Goal: Find specific page/section: Find specific page/section

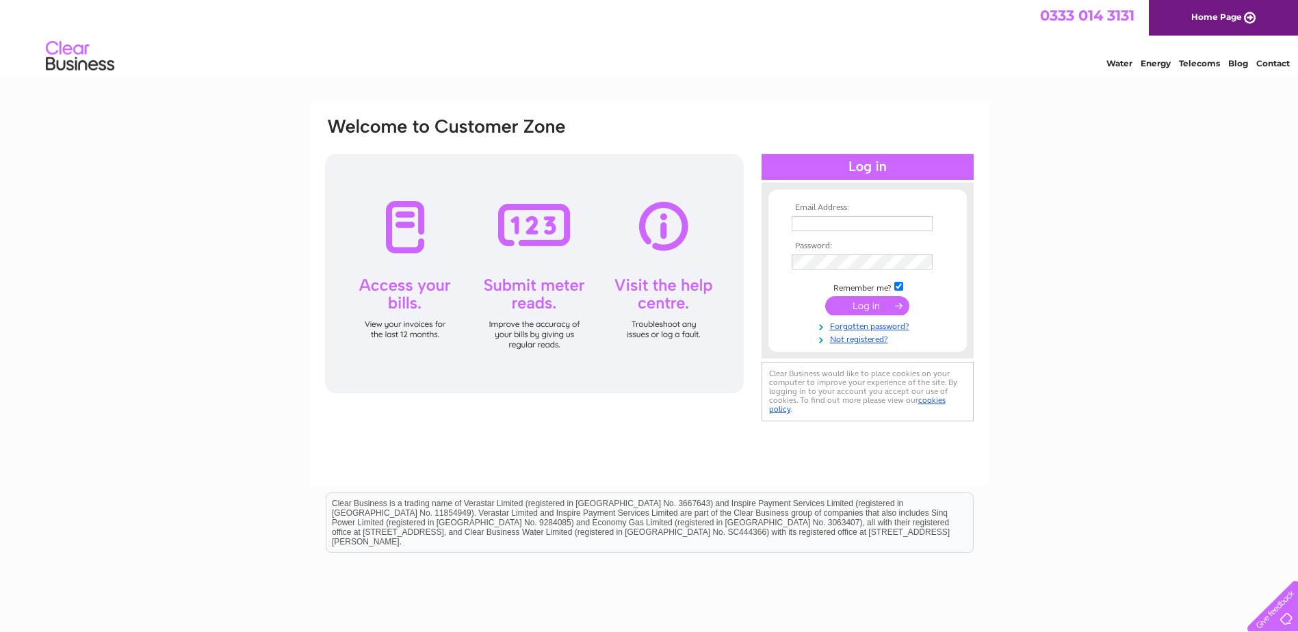
type input "[EMAIL_ADDRESS][DOMAIN_NAME]"
click at [860, 301] on input "submit" at bounding box center [867, 305] width 84 height 19
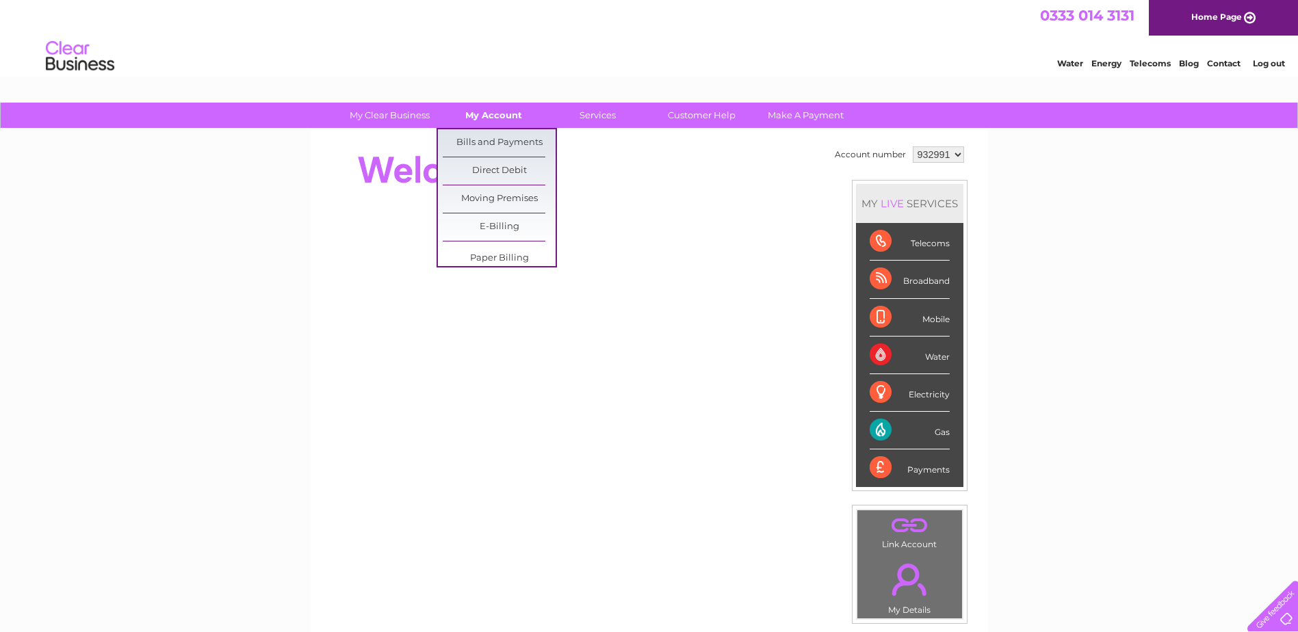
click at [495, 114] on link "My Account" at bounding box center [493, 115] width 113 height 25
click at [498, 142] on link "Bills and Payments" at bounding box center [499, 142] width 113 height 27
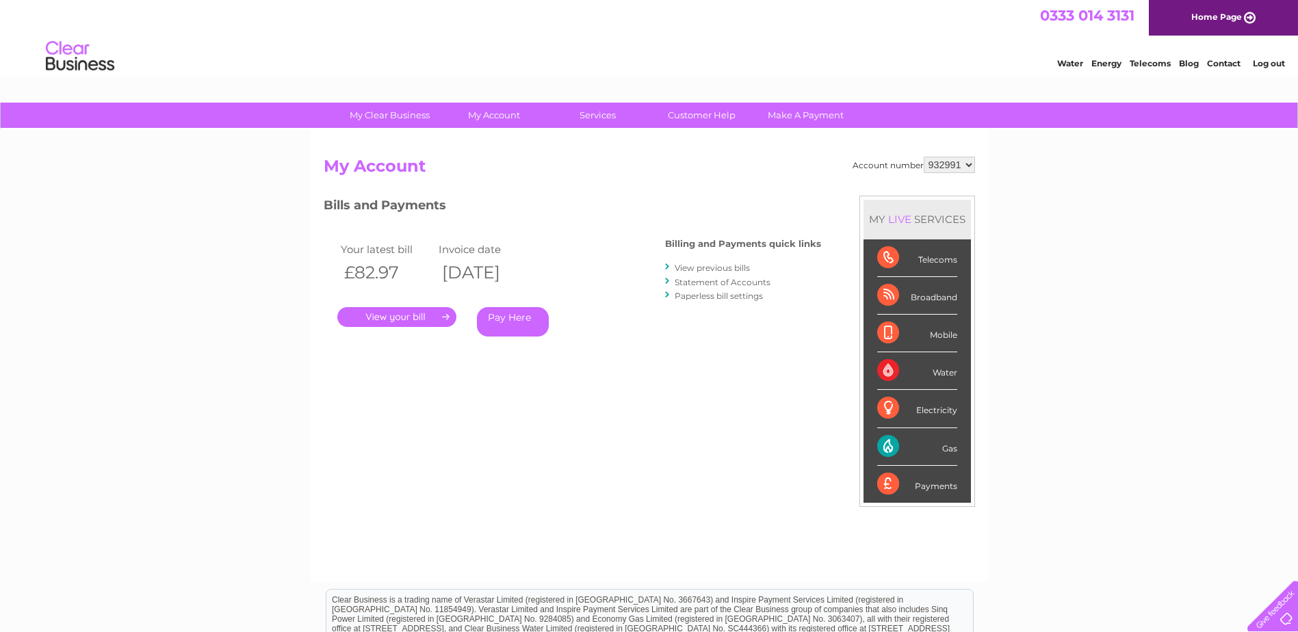
click at [376, 311] on link "." at bounding box center [396, 317] width 119 height 20
